Goal: Information Seeking & Learning: Learn about a topic

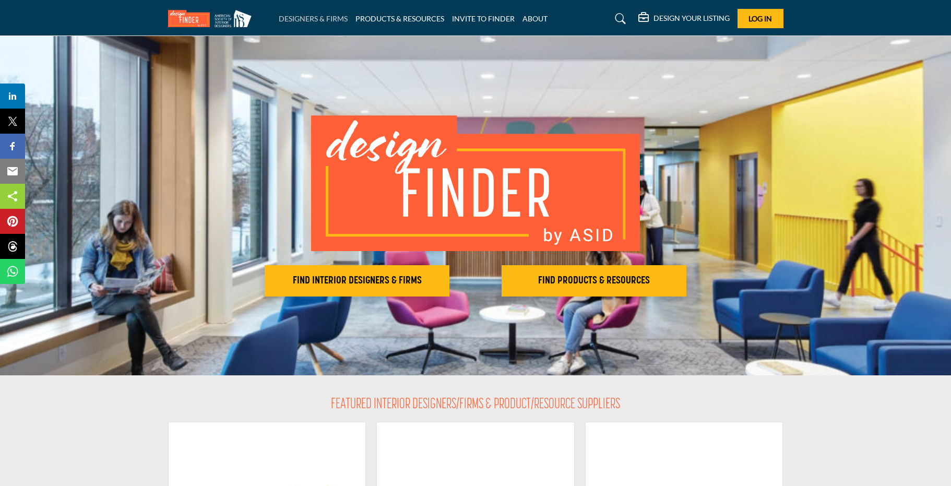
click at [328, 21] on link "DESIGNERS & FIRMS" at bounding box center [313, 18] width 69 height 9
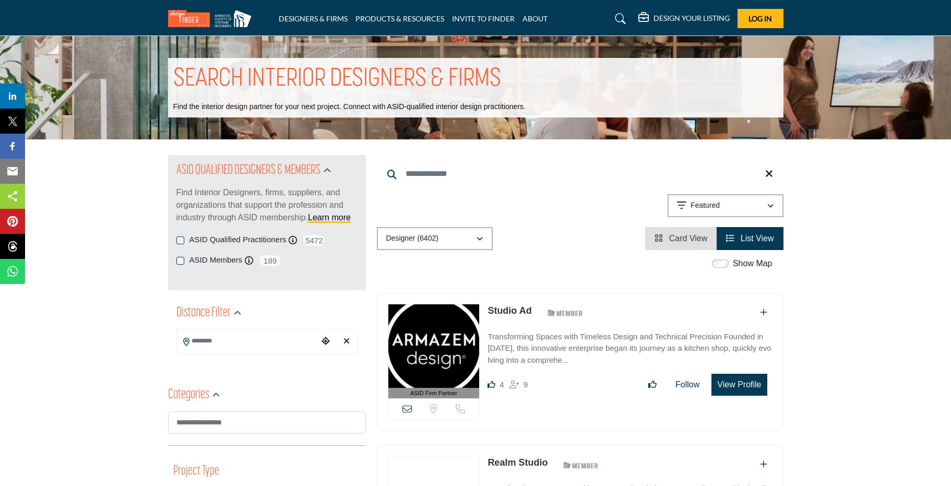
click at [293, 345] on input "Search Location" at bounding box center [247, 341] width 141 height 20
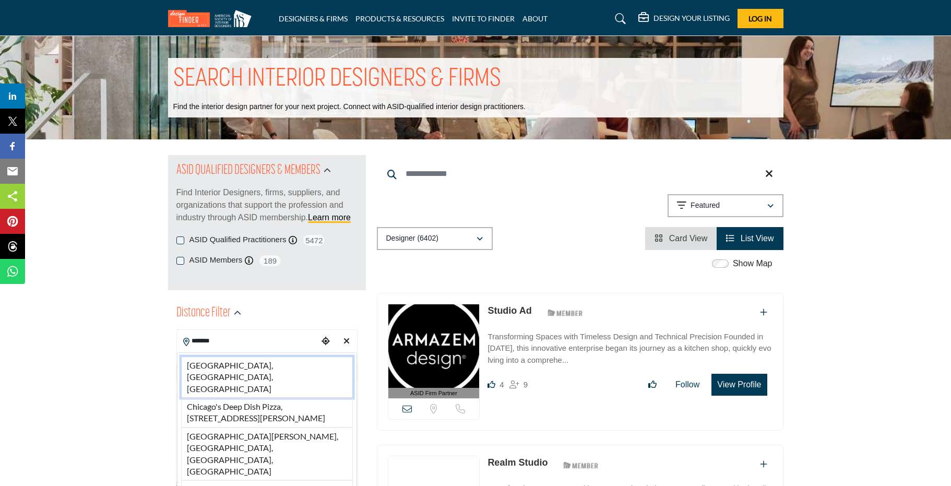
click at [234, 363] on li "Chicago, IL, USA" at bounding box center [267, 377] width 172 height 41
type input "**********"
type input "***"
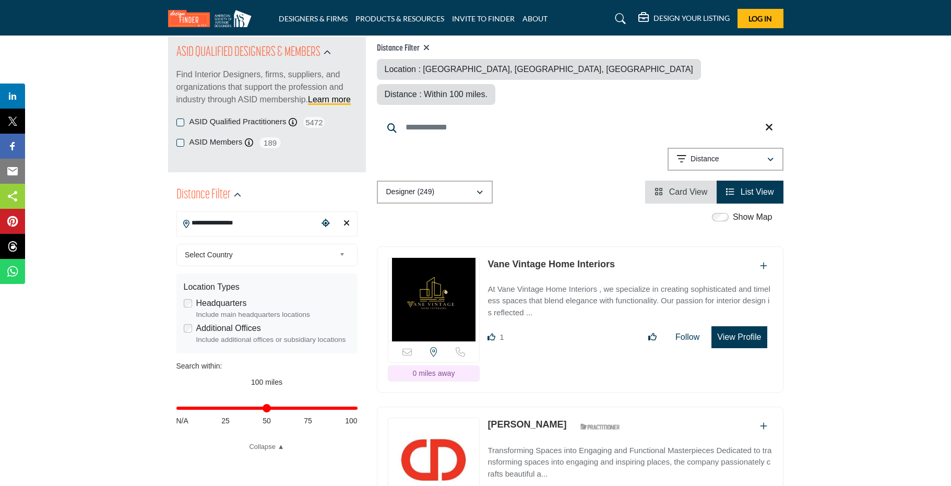
scroll to position [124, 0]
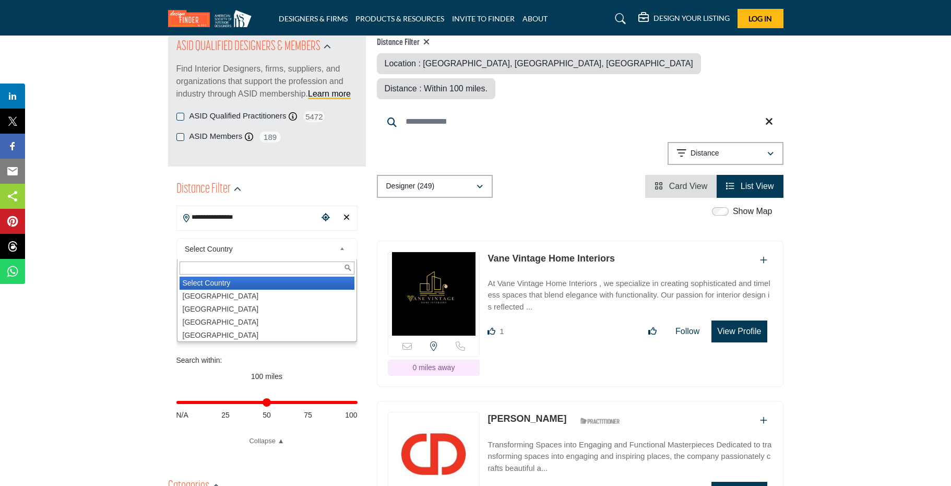
click at [316, 250] on span "Select Country" at bounding box center [260, 249] width 150 height 13
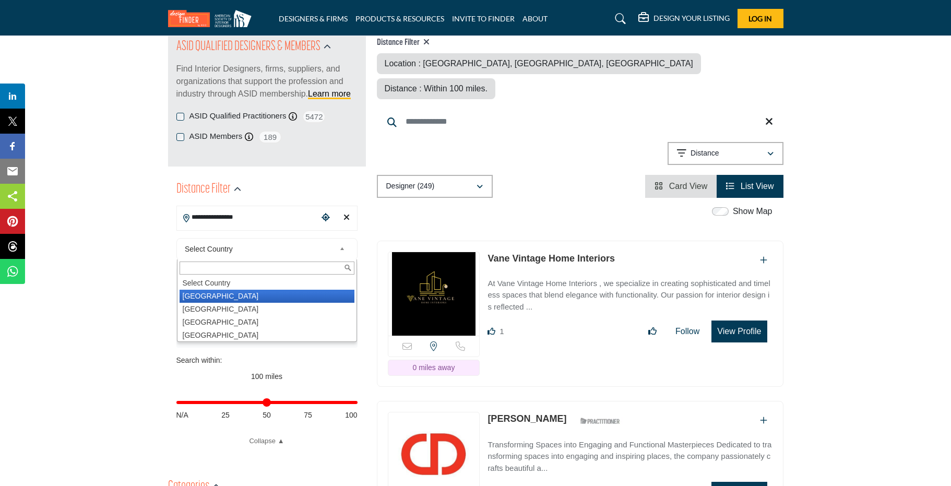
click at [258, 296] on li "United States" at bounding box center [267, 296] width 175 height 13
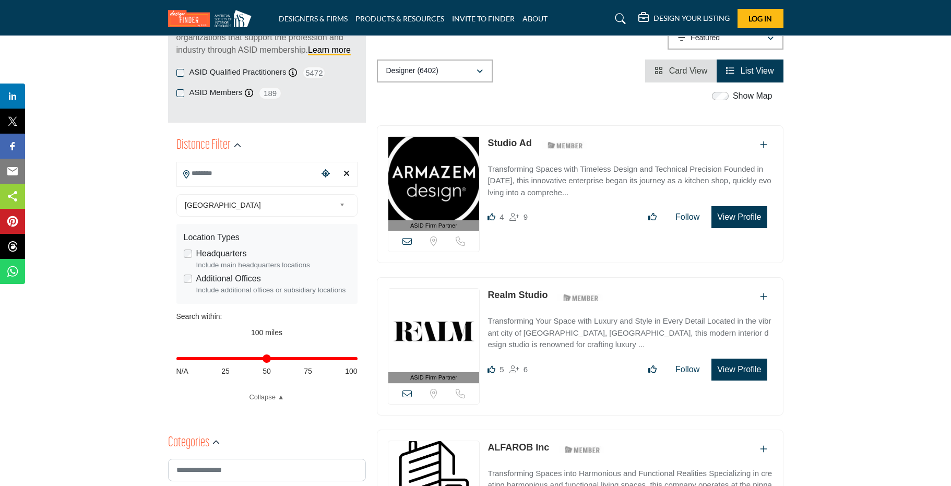
scroll to position [170, 0]
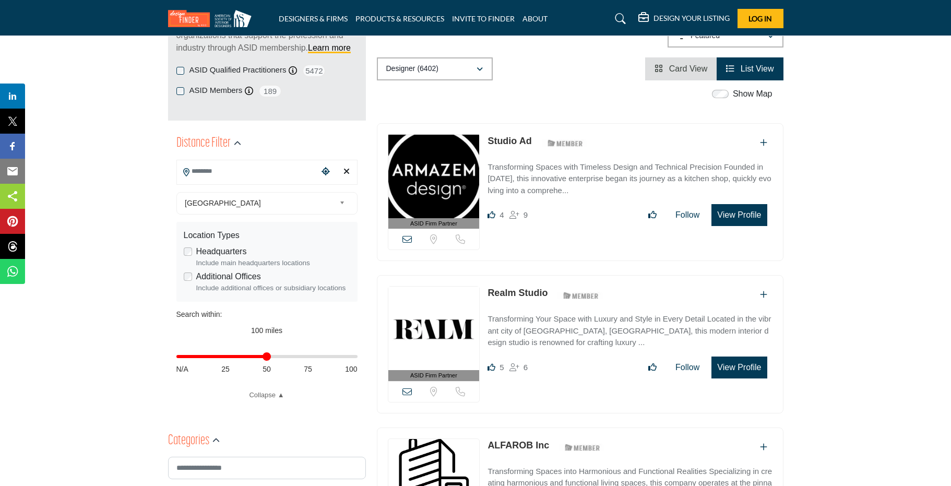
type input "**"
click at [268, 356] on input "Distance in miles" at bounding box center [266, 357] width 181 height 2
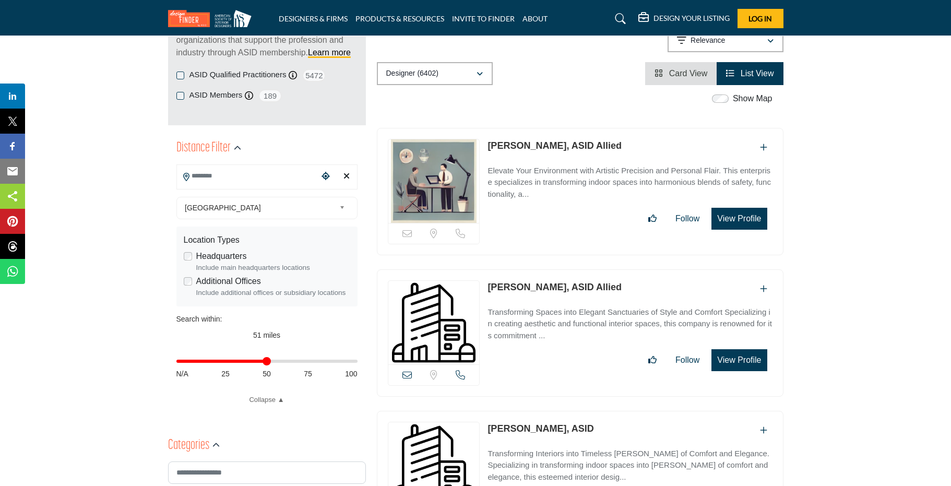
scroll to position [172, 0]
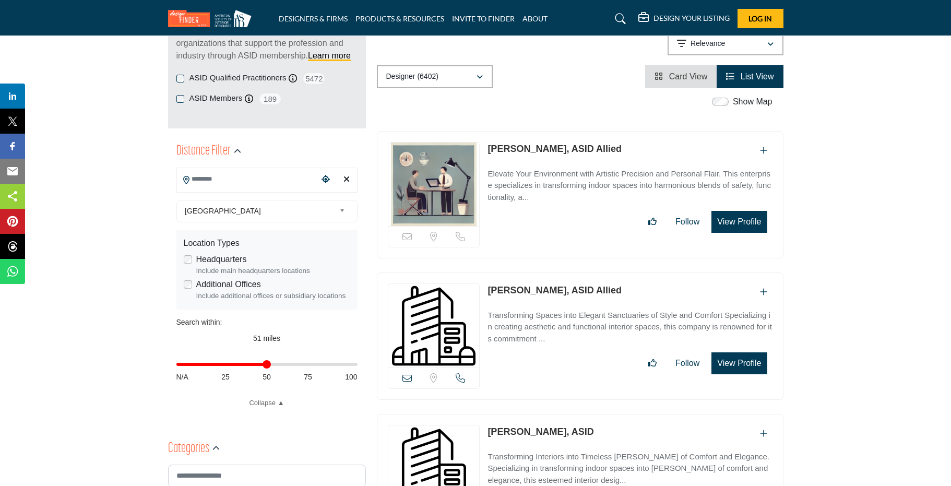
click at [736, 76] on link "List View" at bounding box center [750, 76] width 48 height 9
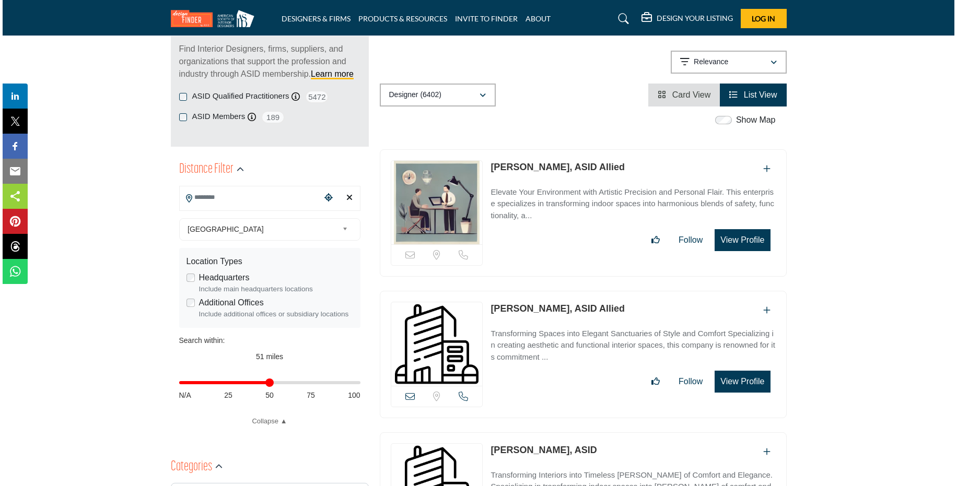
scroll to position [170, 0]
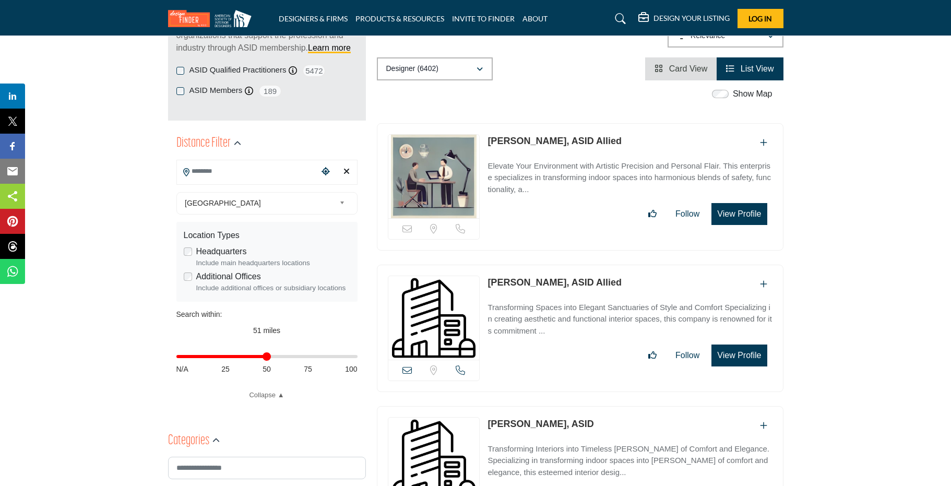
click at [733, 213] on button "View Profile" at bounding box center [739, 214] width 55 height 22
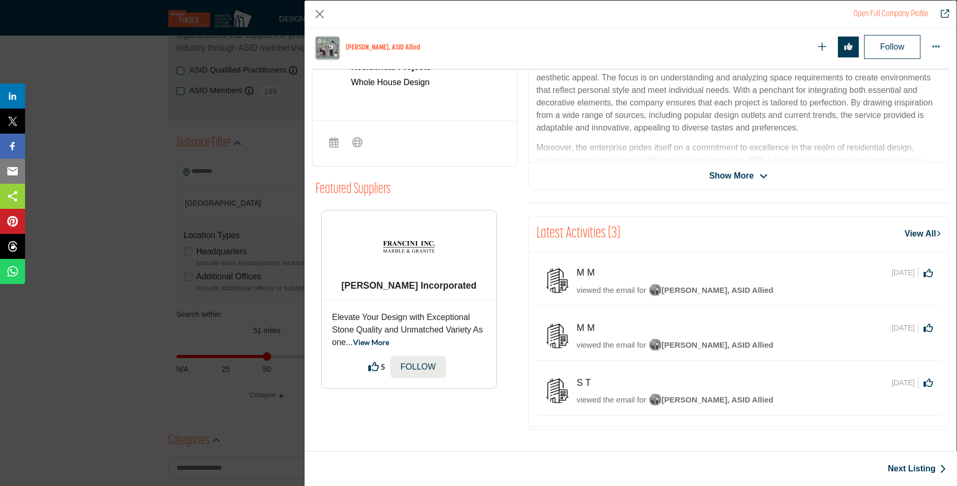
scroll to position [272, 0]
click at [762, 174] on icon "Company Data Modal" at bounding box center [763, 176] width 8 height 9
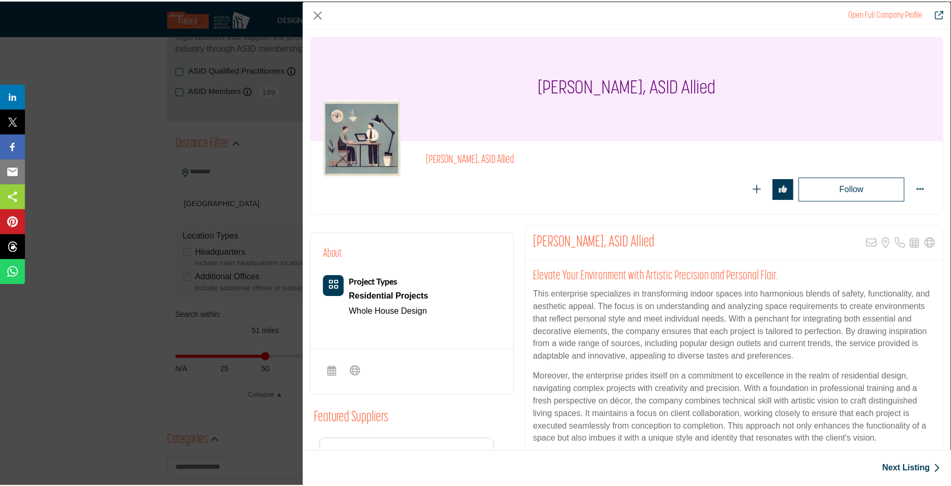
scroll to position [0, 0]
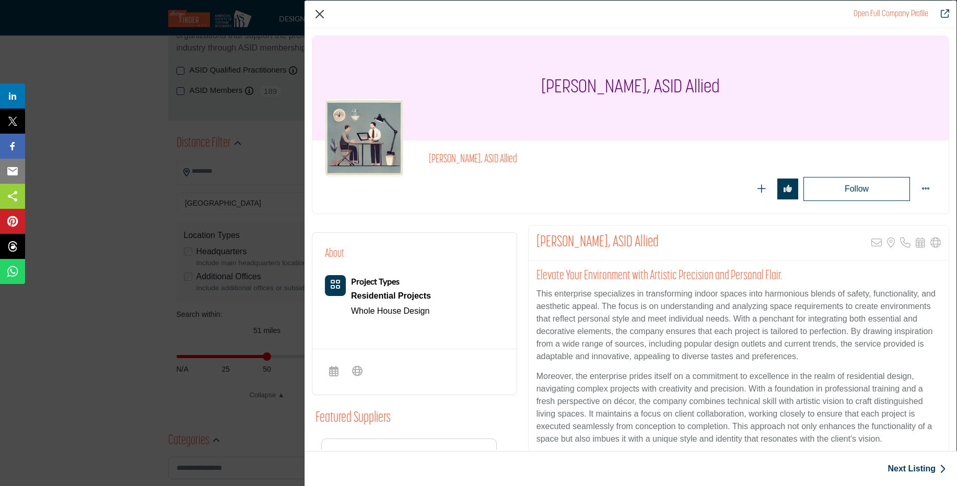
click at [316, 13] on button "Close" at bounding box center [320, 14] width 16 height 16
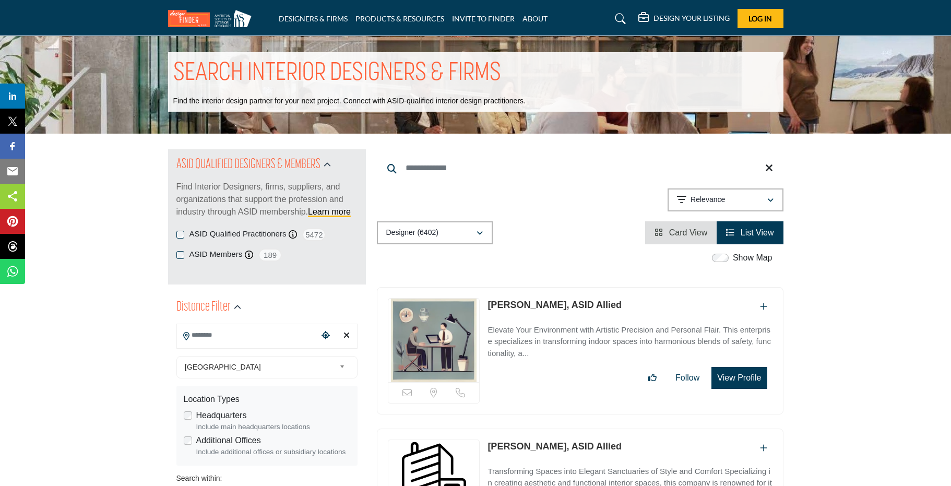
scroll to position [7, 0]
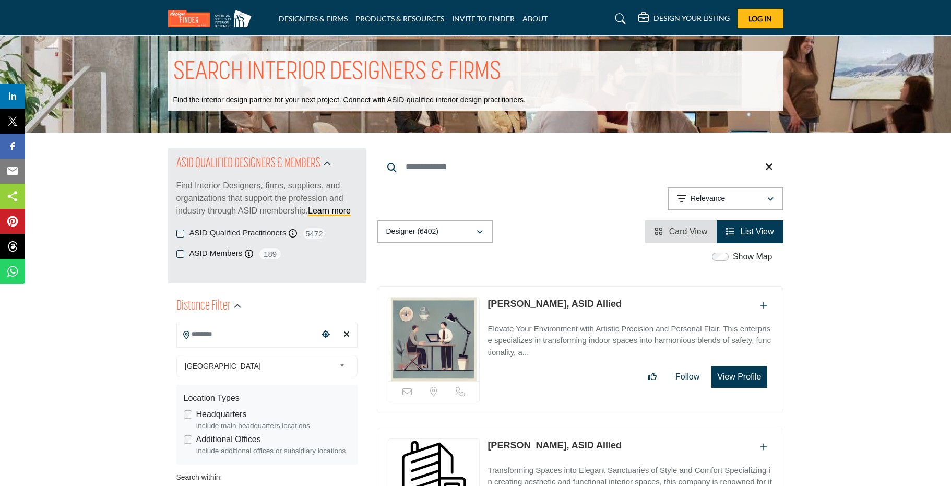
click at [683, 230] on span "Card View" at bounding box center [688, 231] width 39 height 9
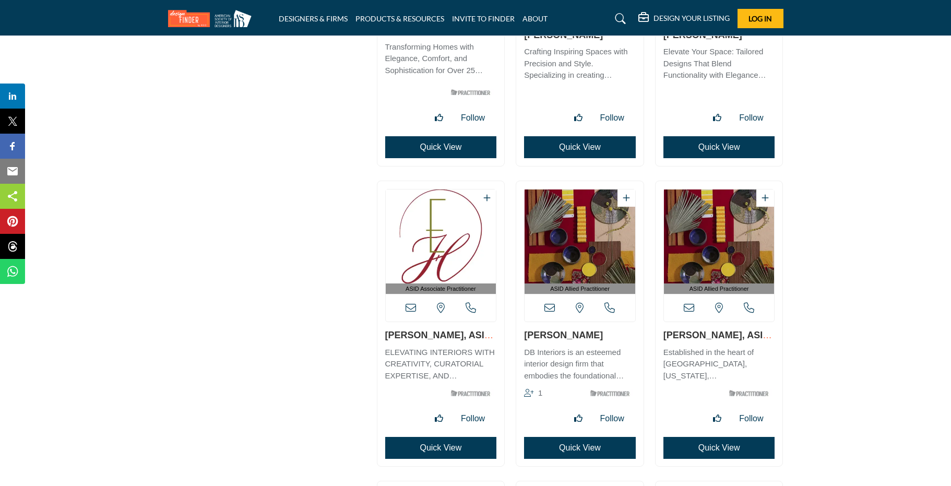
scroll to position [5928, 0]
